Goal: Task Accomplishment & Management: Complete application form

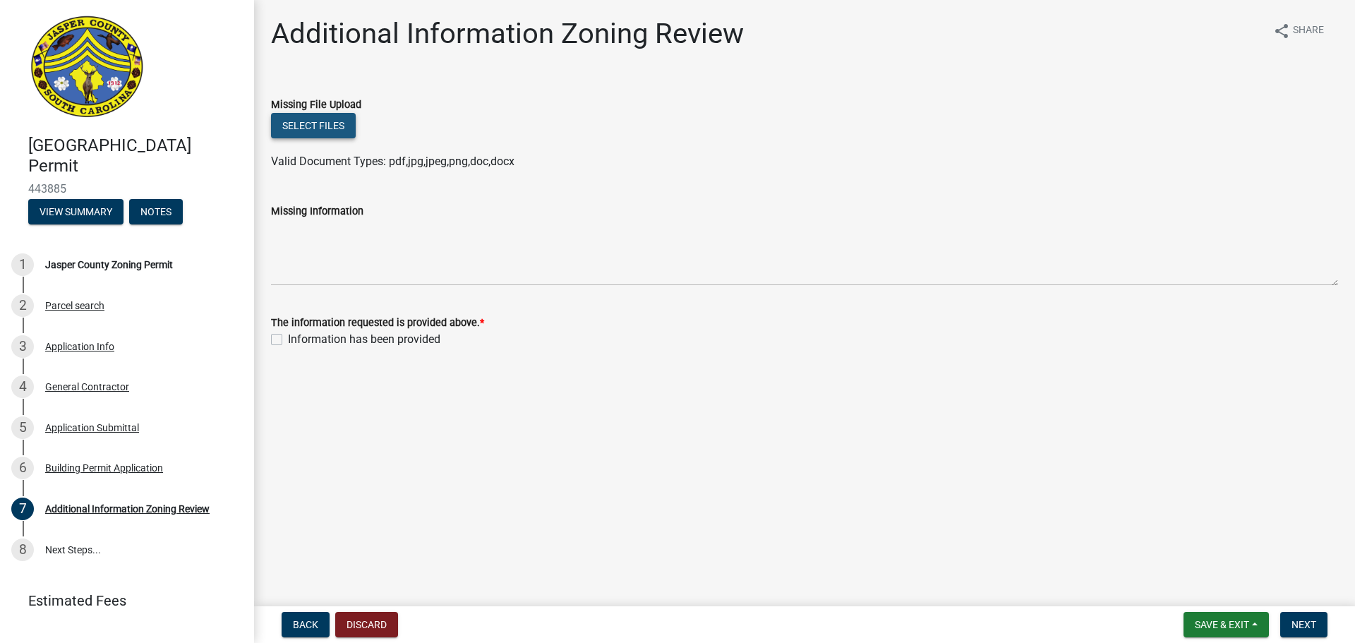
click at [303, 122] on button "Select files" at bounding box center [313, 125] width 85 height 25
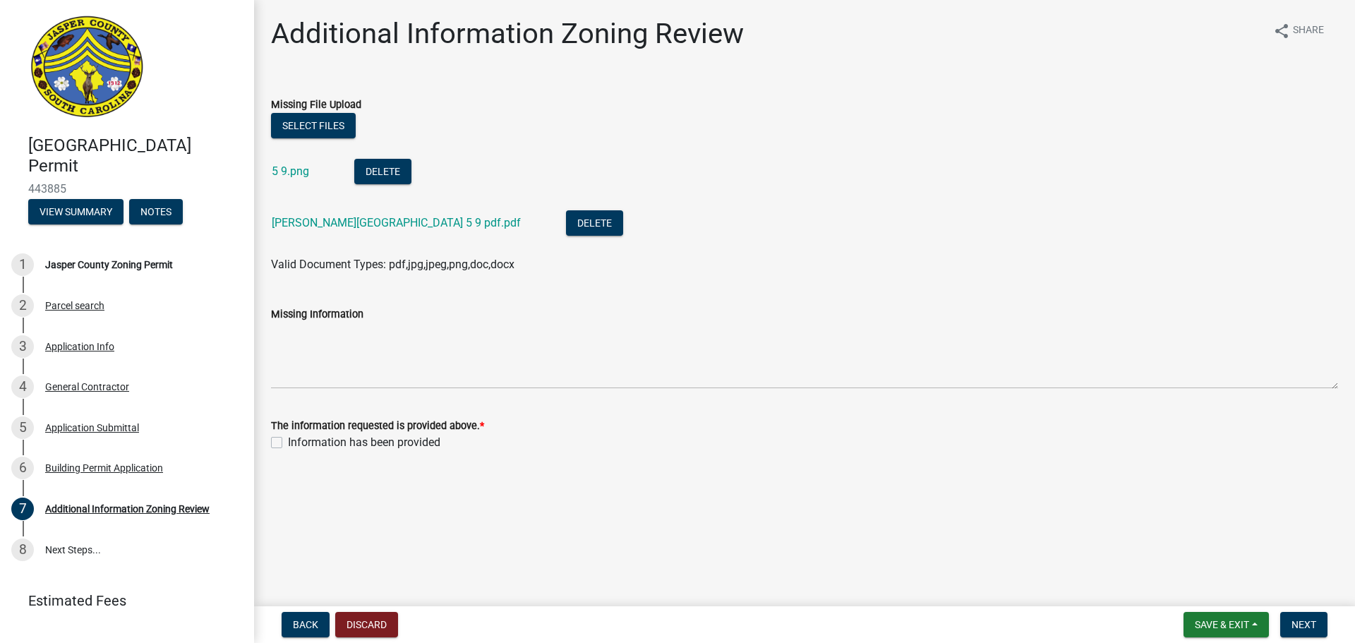
click at [265, 341] on div "Missing Information" at bounding box center [804, 337] width 1088 height 103
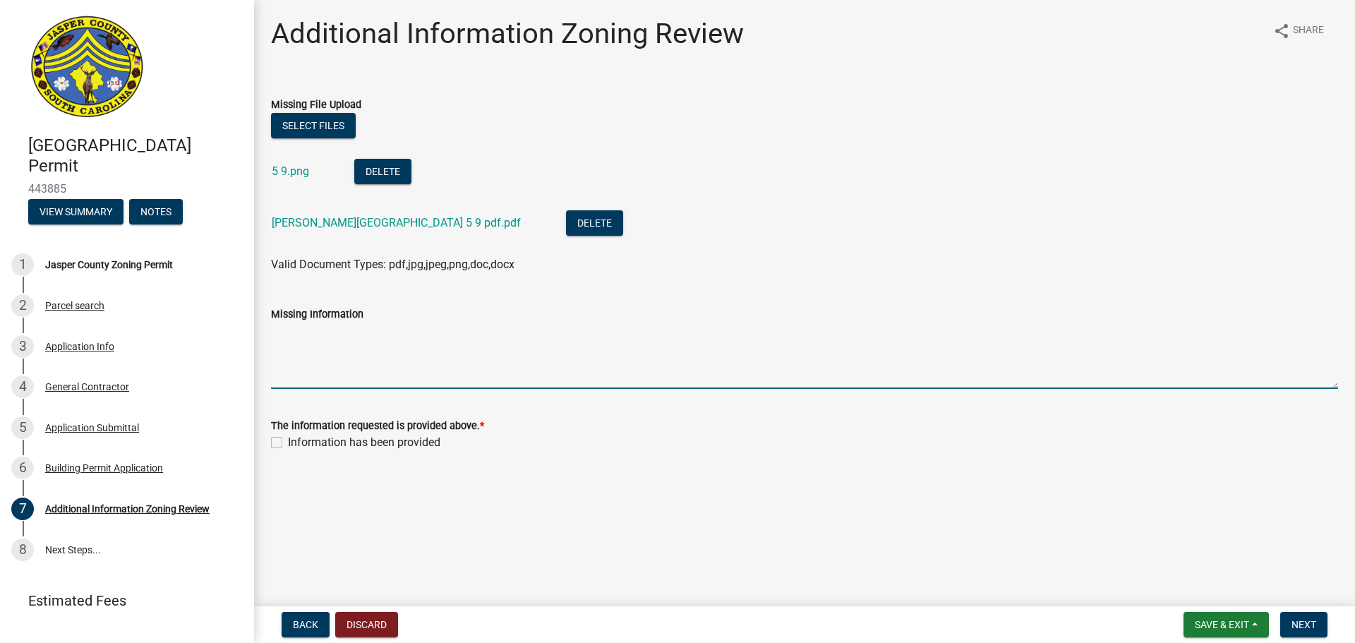
click at [305, 327] on textarea "Missing Information" at bounding box center [804, 355] width 1067 height 66
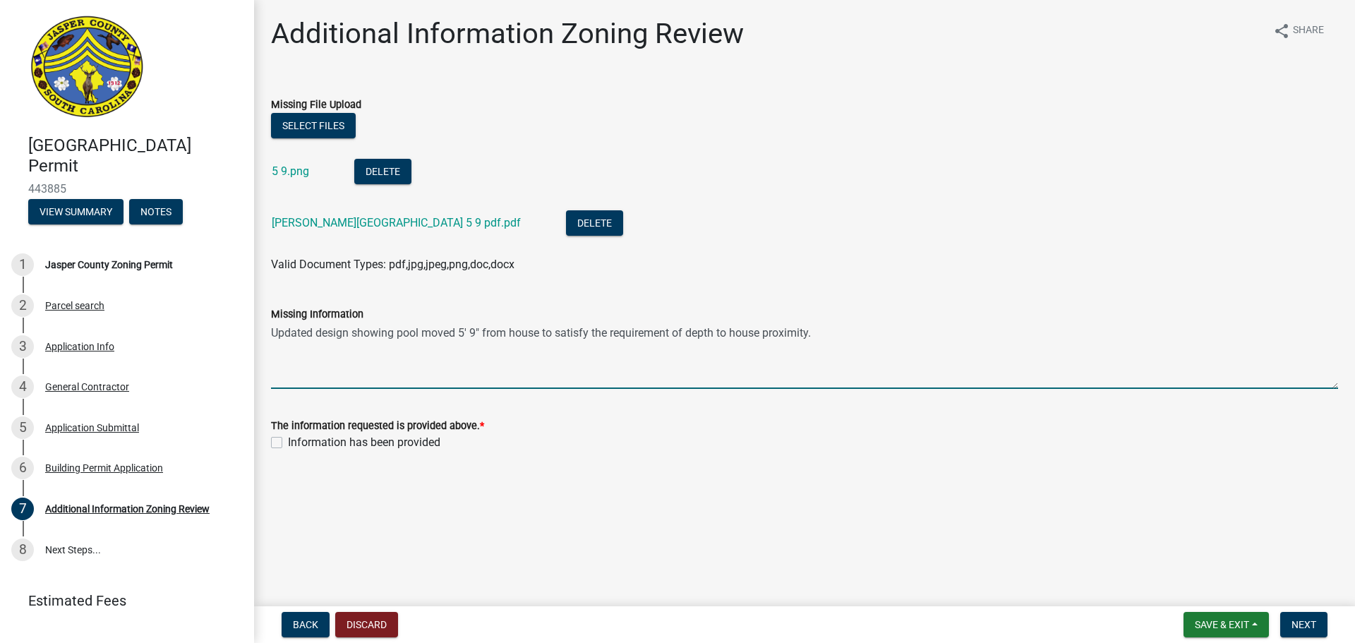
type textarea "Updated design showing pool moved 5' 9" from house to satisfy the requirement o…"
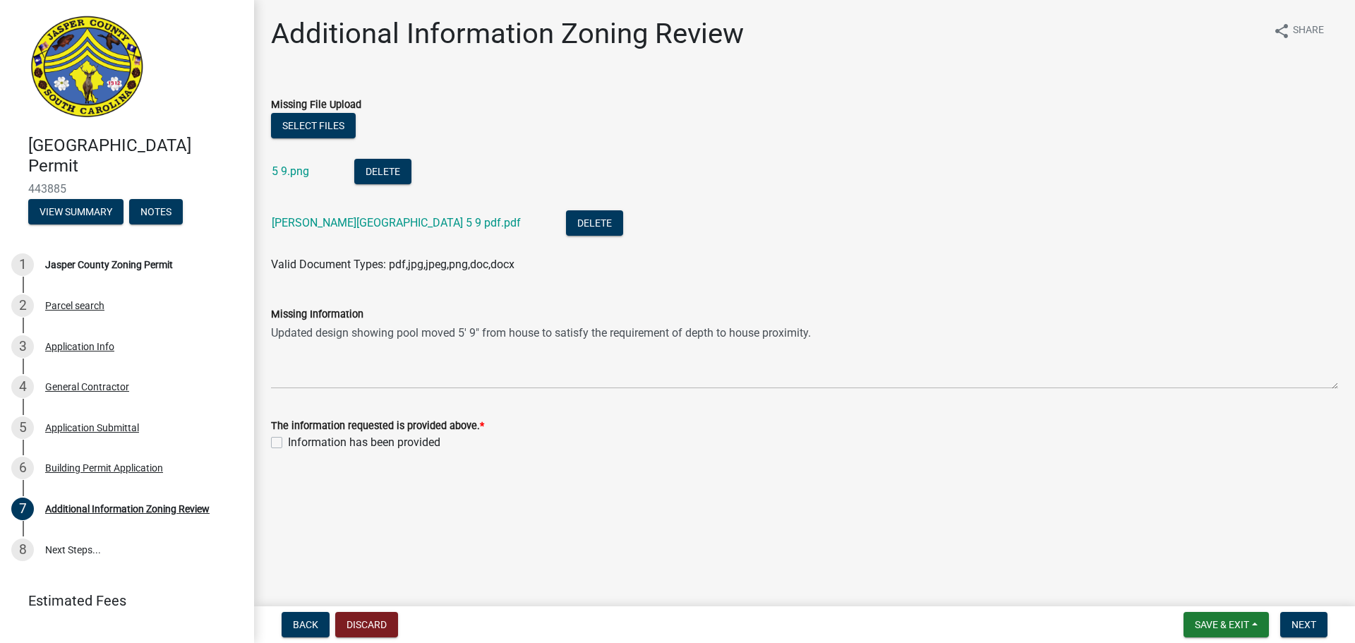
click at [288, 441] on label "Information has been provided" at bounding box center [364, 442] width 152 height 17
click at [288, 441] on input "Information has been provided" at bounding box center [292, 438] width 9 height 9
checkbox input "true"
click at [1221, 623] on span "Save & Exit" at bounding box center [1221, 624] width 54 height 11
click at [1186, 559] on button "Save" at bounding box center [1212, 554] width 113 height 34
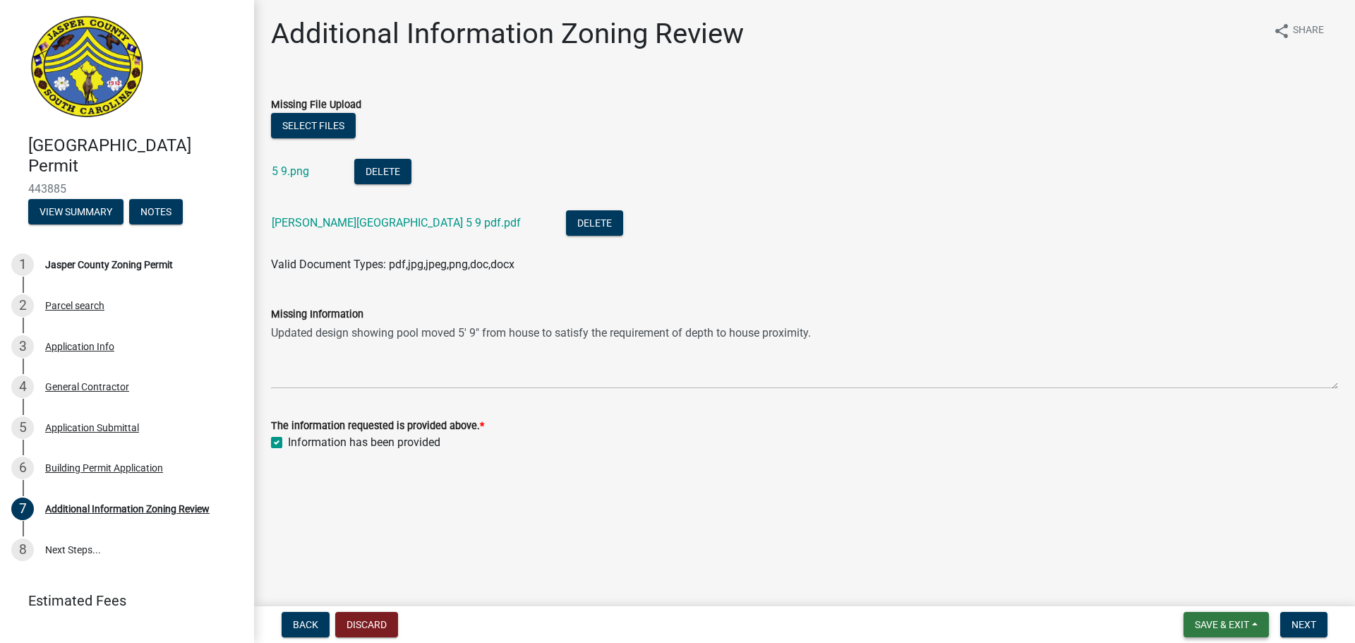
click at [1252, 626] on button "Save & Exit" at bounding box center [1225, 624] width 85 height 25
click at [1216, 559] on button "Save" at bounding box center [1212, 554] width 113 height 34
click at [1308, 616] on button "Next" at bounding box center [1303, 624] width 47 height 25
